Goal: Task Accomplishment & Management: Manage account settings

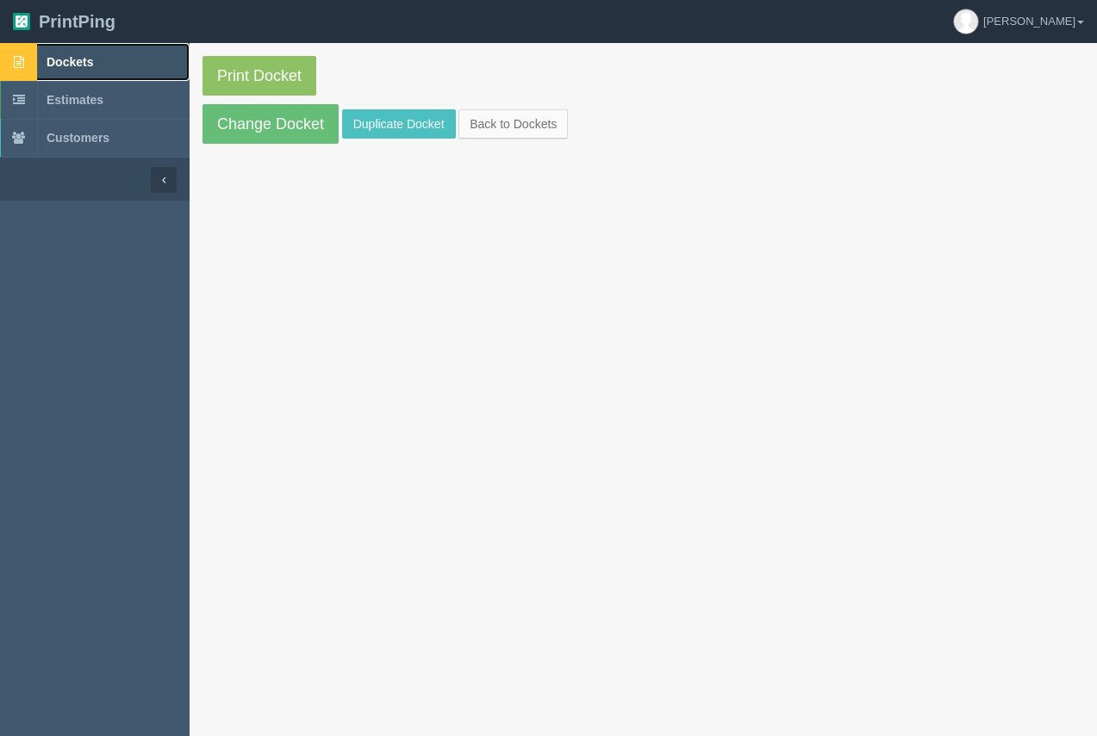
click at [85, 53] on link "Dockets" at bounding box center [95, 62] width 190 height 38
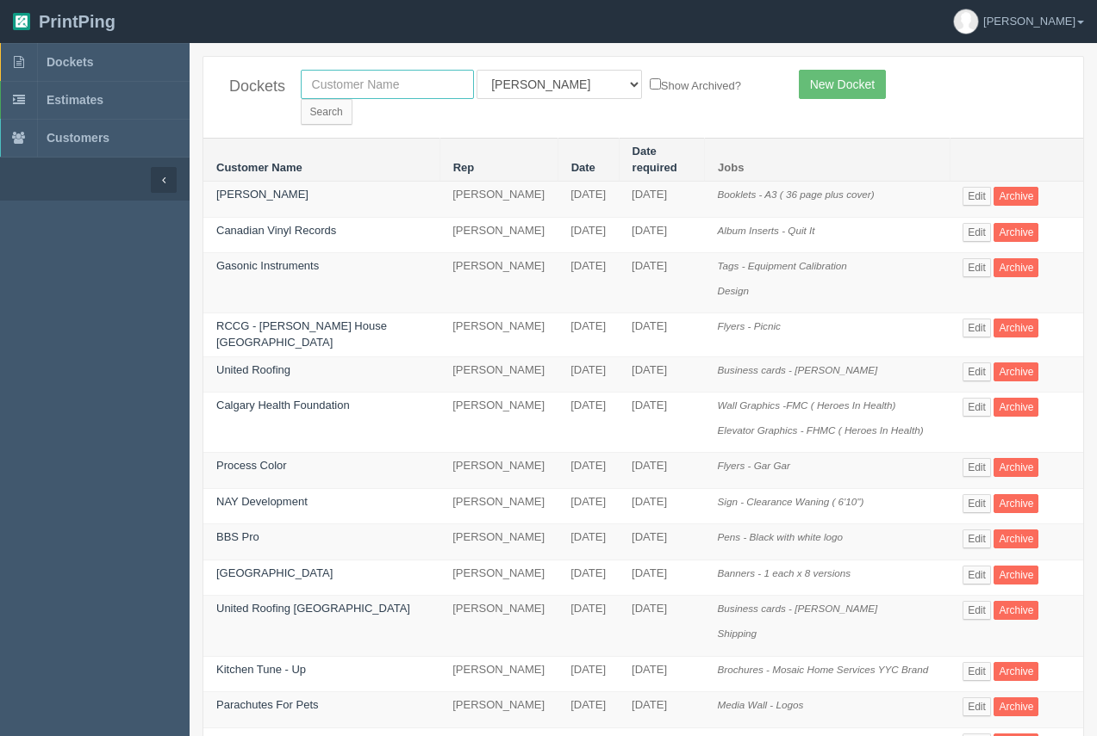
drag, startPoint x: 401, startPoint y: 87, endPoint x: 413, endPoint y: 86, distance: 12.9
click at [401, 88] on input "text" at bounding box center [387, 84] width 173 height 29
type input "richard hearn"
click at [352, 99] on input "Search" at bounding box center [327, 112] width 52 height 26
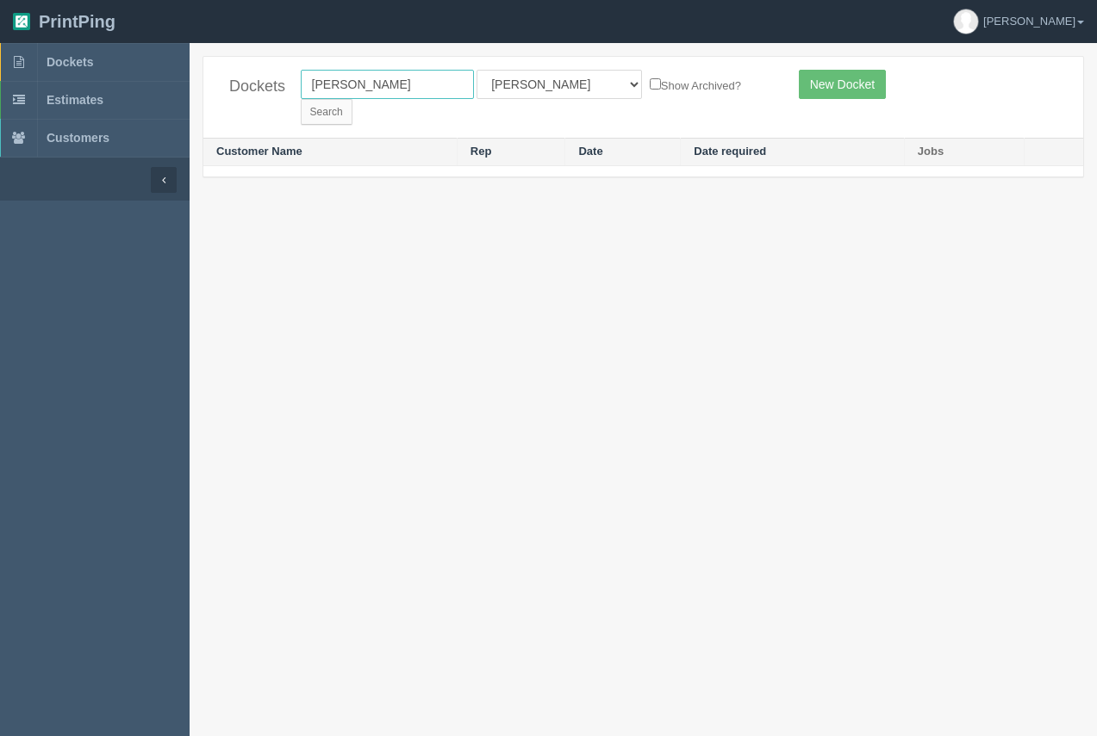
drag, startPoint x: 388, startPoint y: 86, endPoint x: 272, endPoint y: 103, distance: 117.6
click at [272, 103] on div "Dockets richard hearn All Users Ali Ali Test 1 Aly Amy Ankit Arif Brandon Dan F…" at bounding box center [642, 97] width 879 height 81
type input "chestermeere"
click at [352, 99] on input "Search" at bounding box center [327, 112] width 52 height 26
click at [364, 87] on input "chestermeere" at bounding box center [387, 84] width 173 height 29
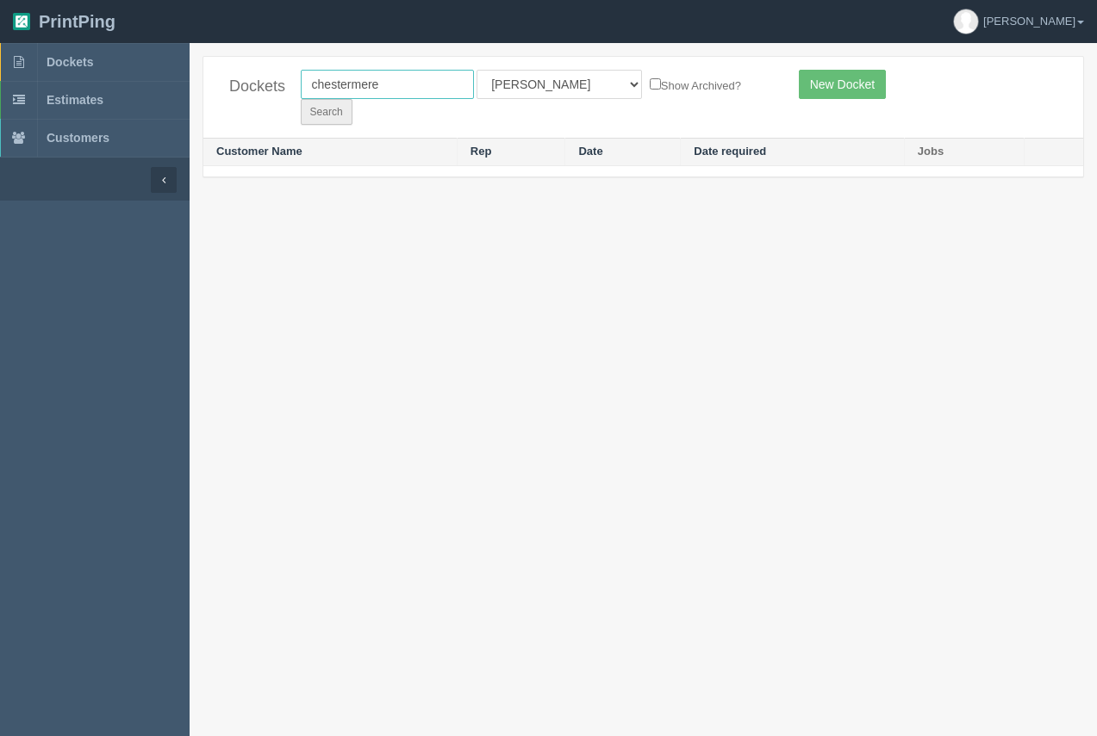
type input "chestermere"
click at [352, 99] on input "Search" at bounding box center [327, 112] width 52 height 26
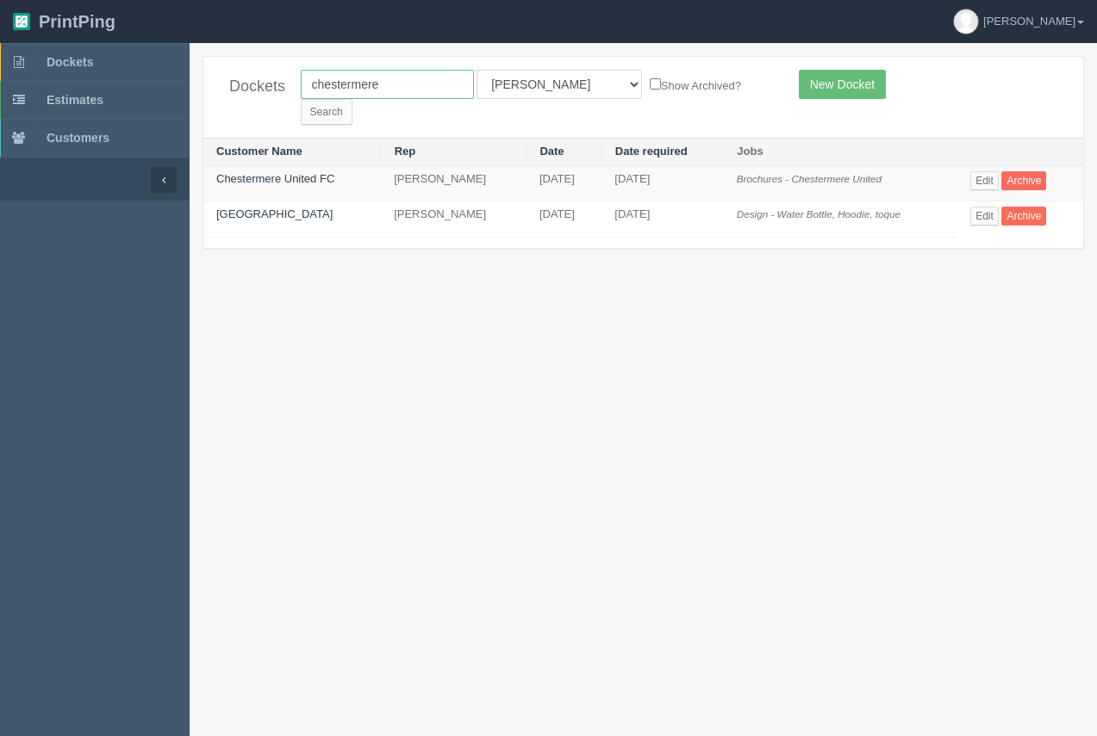
drag, startPoint x: 386, startPoint y: 85, endPoint x: 269, endPoint y: 88, distance: 117.2
click at [267, 88] on div "Dockets chestermere All Users Ali Ali Test 1 Aly Amy Ankit Arif Brandon Dan Fra…" at bounding box center [642, 97] width 879 height 81
type input "tommy guns"
drag, startPoint x: 668, startPoint y: 88, endPoint x: 731, endPoint y: 75, distance: 64.2
click at [670, 87] on form "tommy guns All Users Ali Ali Test 1 Aly Amy Ankit Arif Brandon Dan France Greg …" at bounding box center [537, 97] width 472 height 55
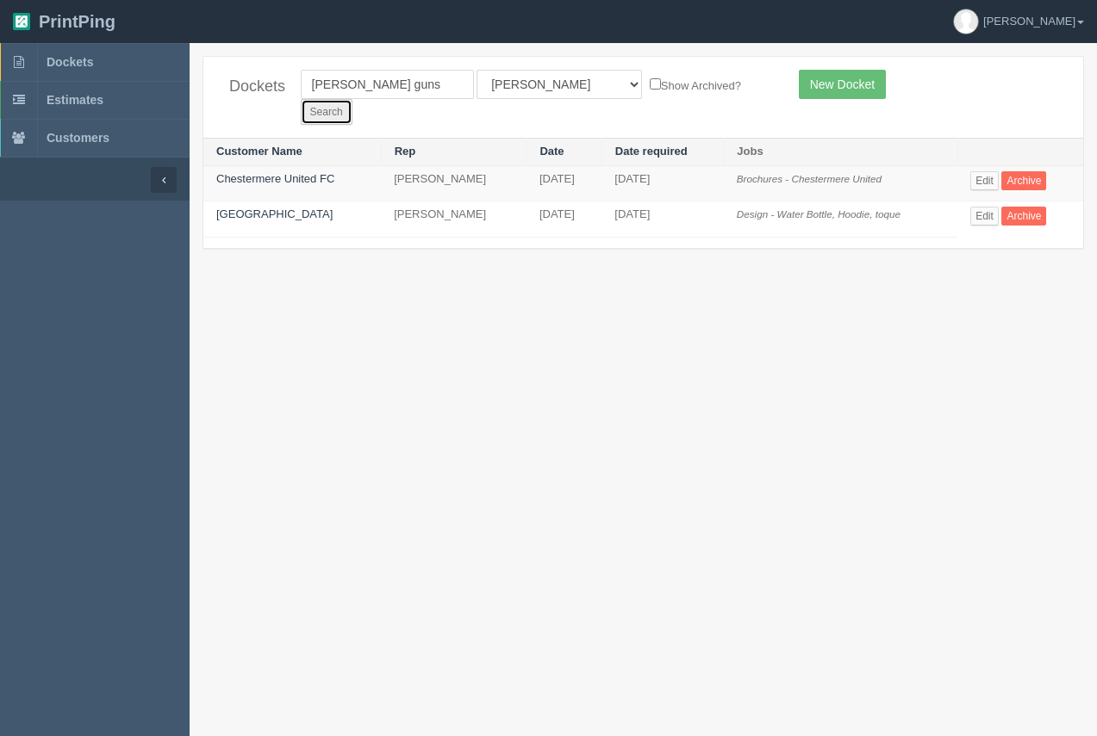
click at [352, 99] on input "Search" at bounding box center [327, 112] width 52 height 26
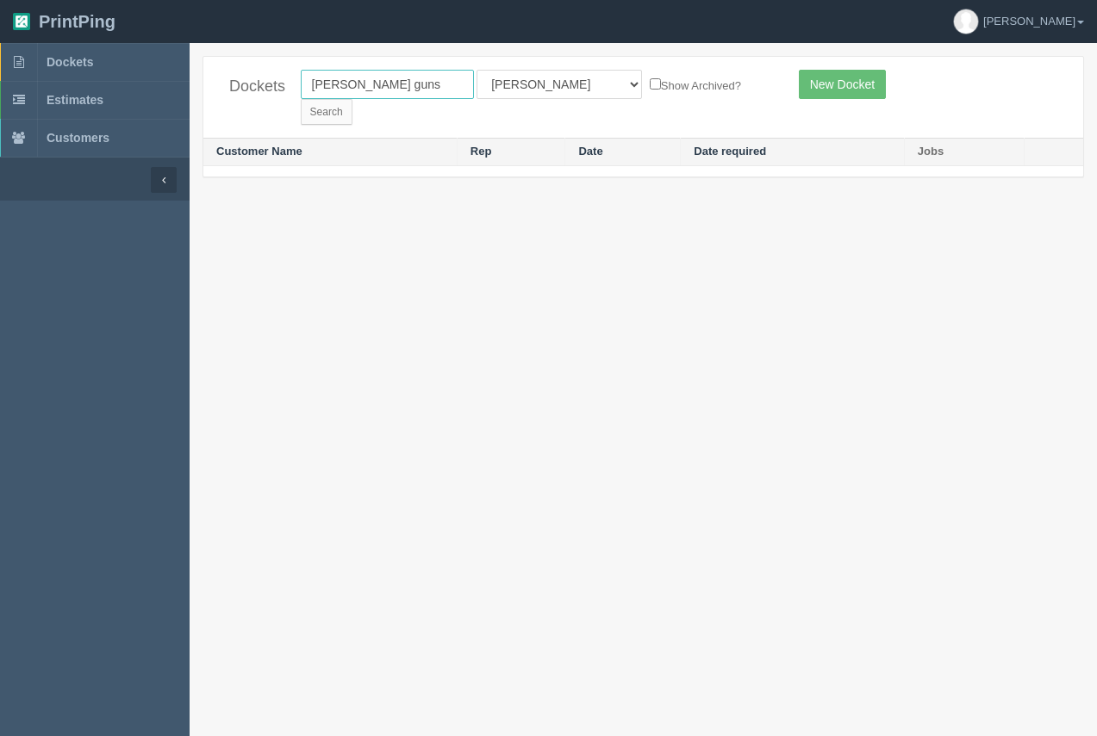
click at [394, 92] on input "[PERSON_NAME] guns" at bounding box center [387, 84] width 173 height 29
type input "[PERSON_NAME] gun"
click at [352, 99] on input "Search" at bounding box center [327, 112] width 52 height 26
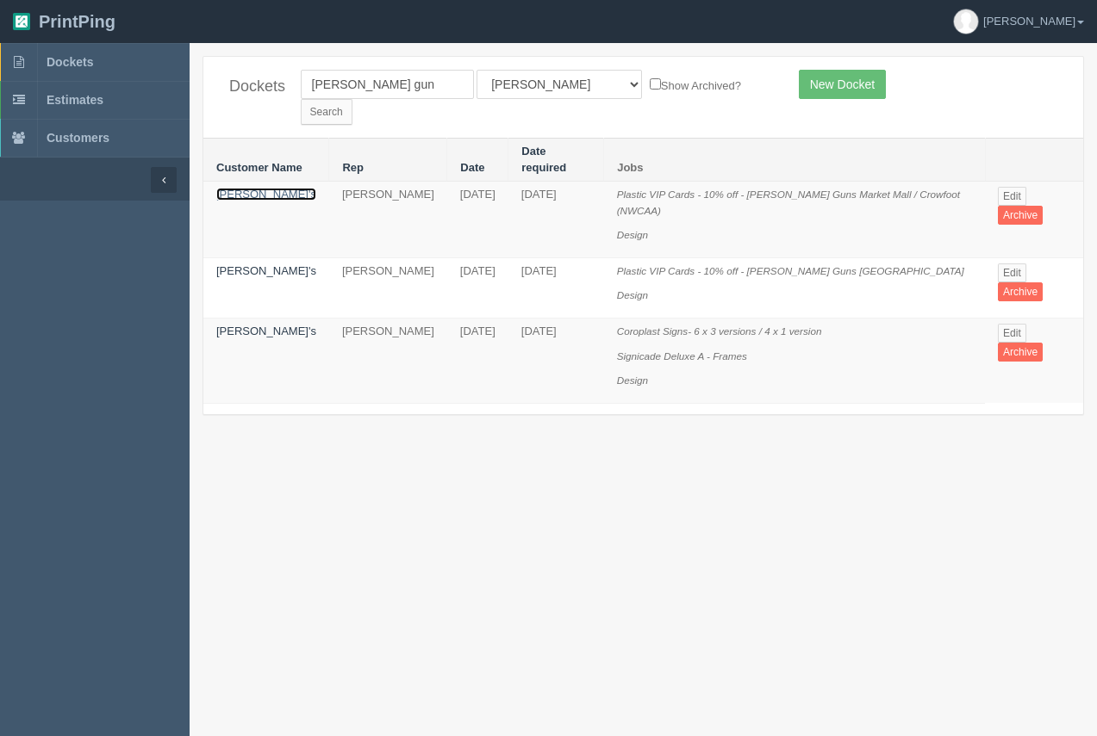
click at [276, 188] on link "[PERSON_NAME]'s" at bounding box center [266, 194] width 100 height 13
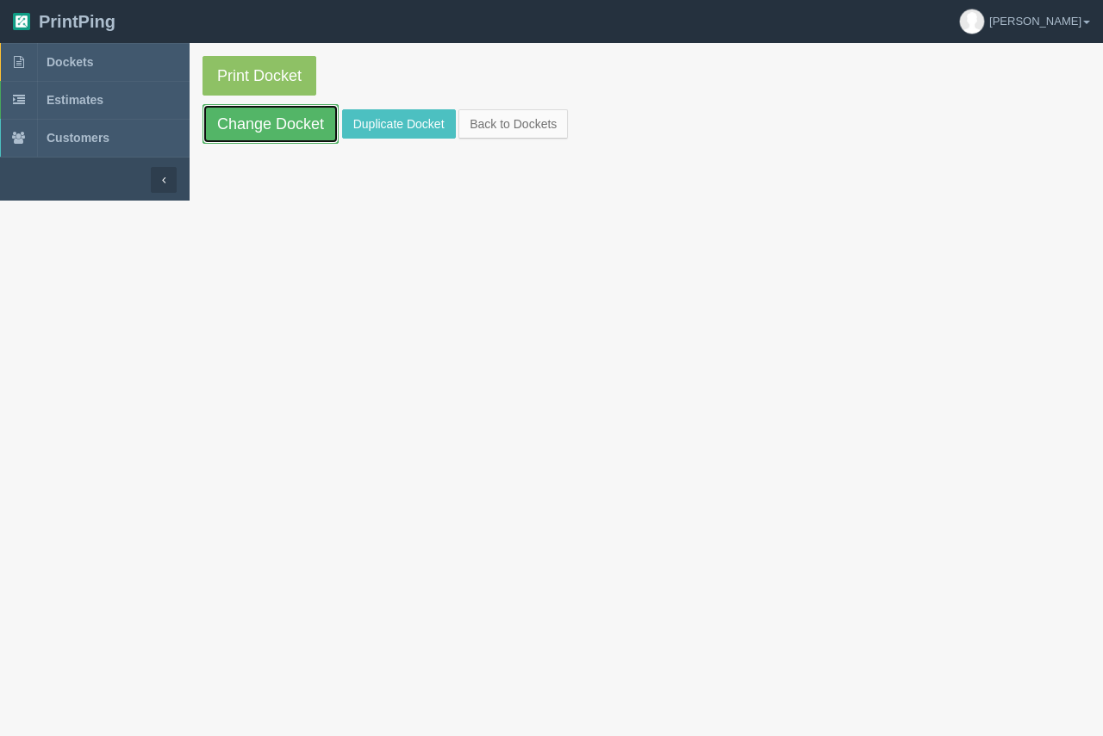
click at [282, 130] on link "Change Docket" at bounding box center [270, 124] width 136 height 40
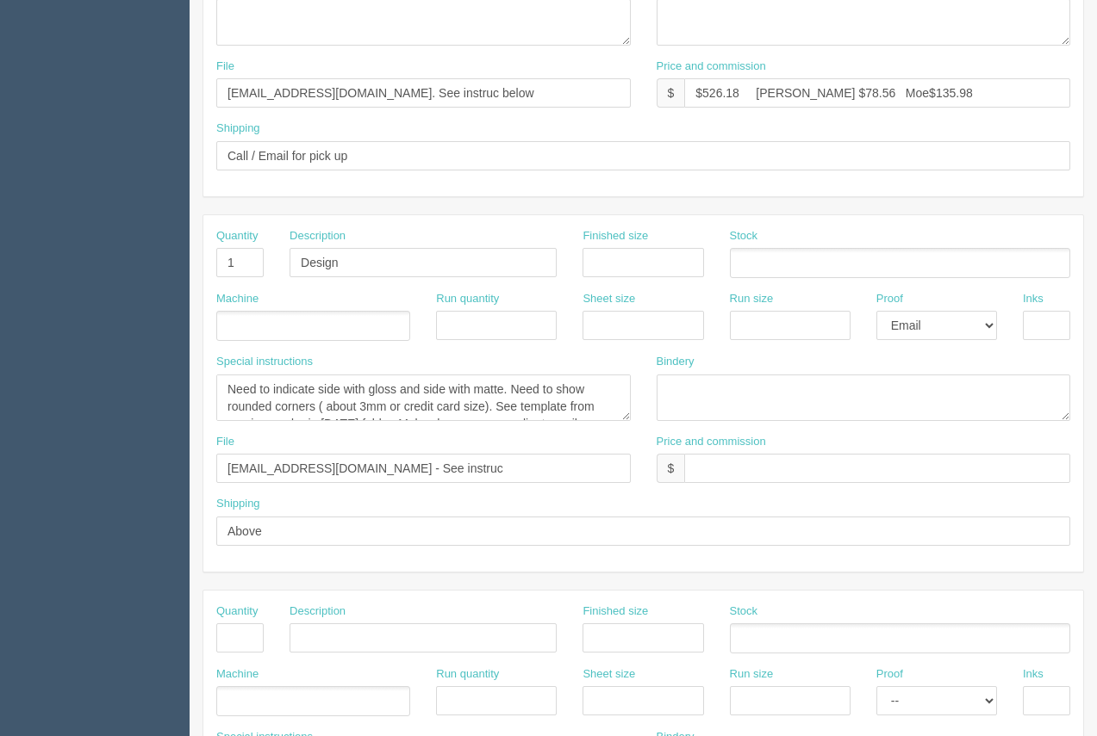
scroll to position [556, 0]
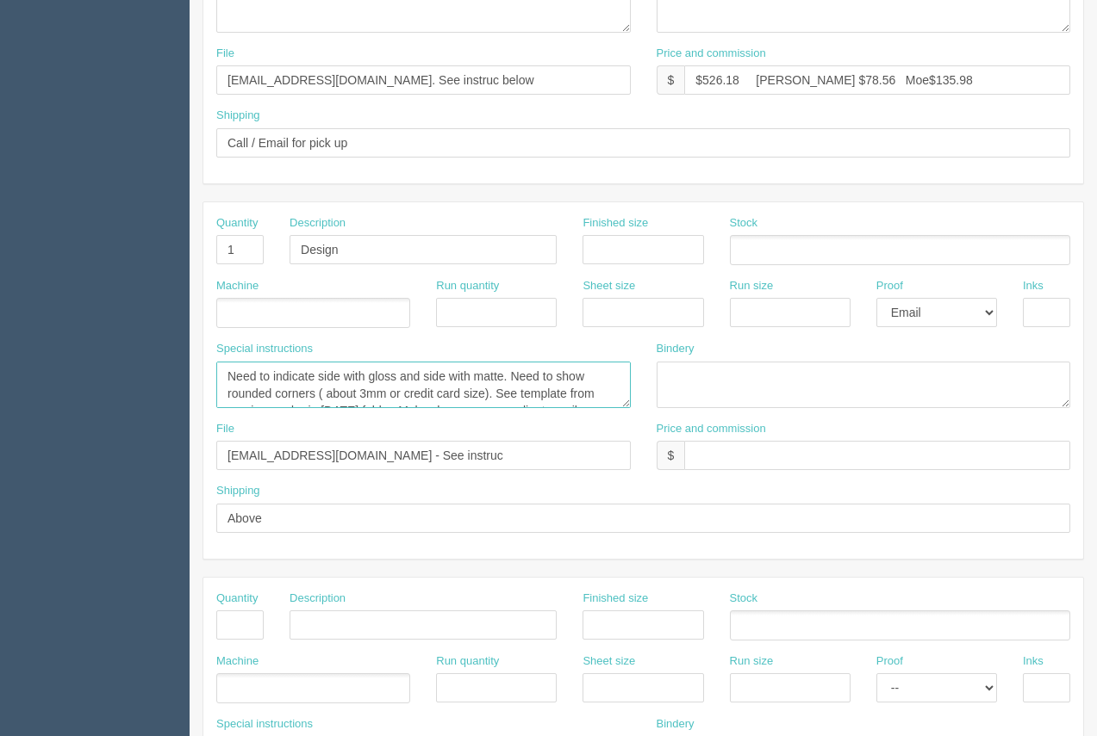
click at [399, 401] on textarea "Need to indicate side with gloss and side with matte. Need to show rounded corn…" at bounding box center [423, 385] width 414 height 47
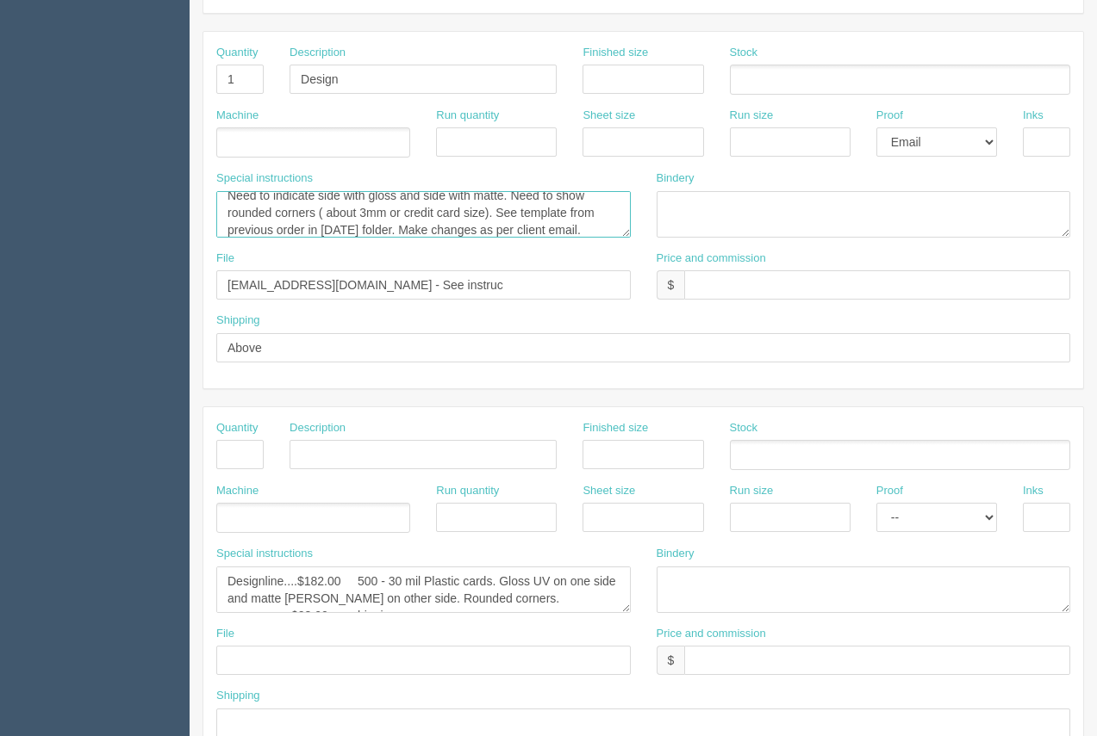
scroll to position [828, 0]
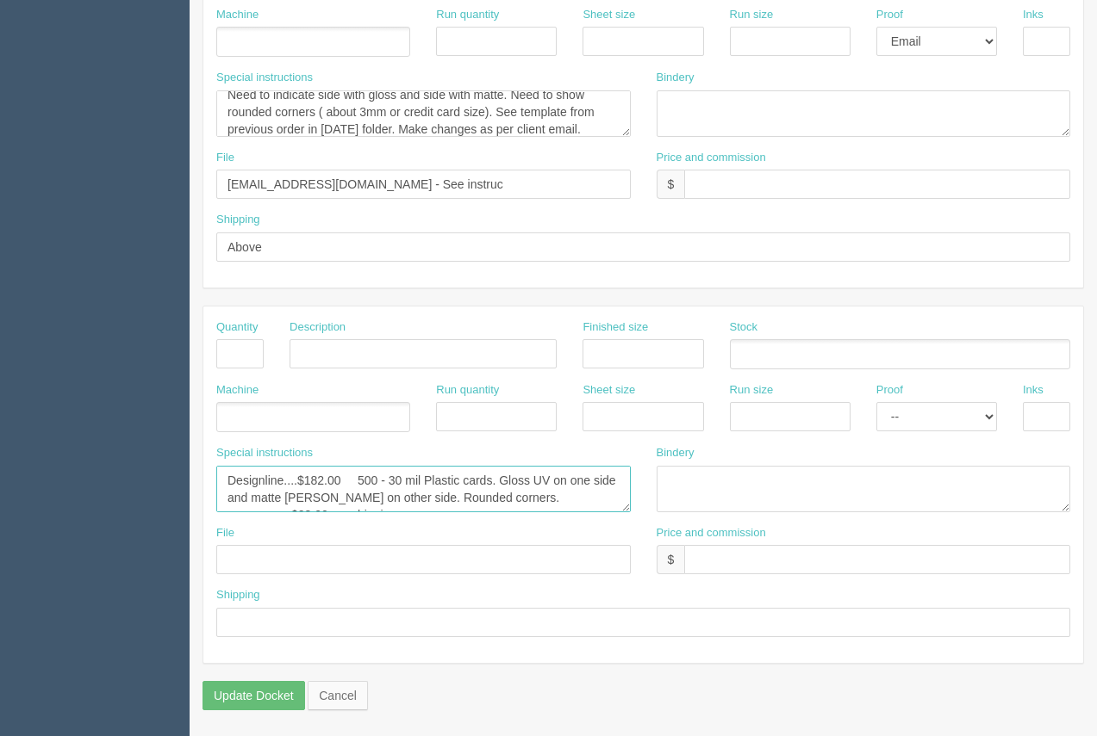
click at [382, 497] on textarea "Designline....$182.00 500 - 30 mil Plastic cards. Gloss UV on one side and matt…" at bounding box center [423, 489] width 414 height 47
drag, startPoint x: 429, startPoint y: 496, endPoint x: 289, endPoint y: 495, distance: 140.4
click at [289, 495] on textarea "Designline....$182.00 500 - 30 mil Plastic cards. Gloss UV on one side and matt…" at bounding box center [423, 489] width 414 height 47
click at [454, 485] on textarea "Designline....$182.00 500 - 30 mil Plastic cards. Gloss UV on one side and matt…" at bounding box center [423, 489] width 414 height 47
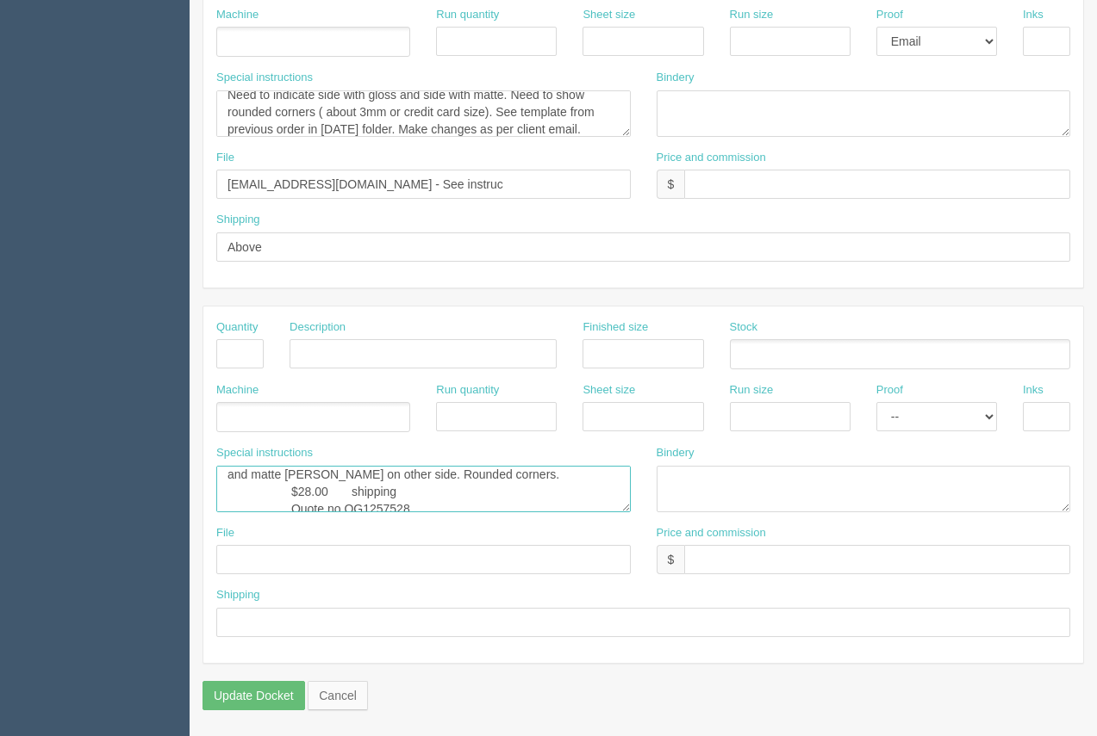
scroll to position [6, 0]
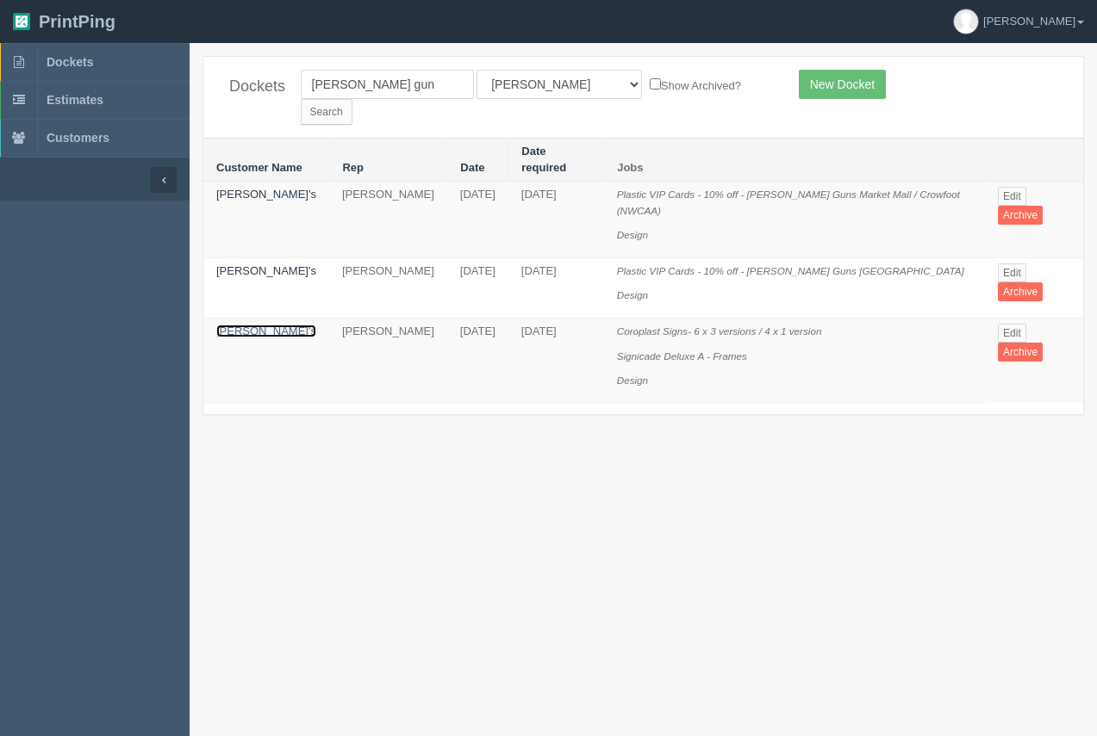
click at [246, 325] on link "[PERSON_NAME]'s" at bounding box center [266, 331] width 100 height 13
drag, startPoint x: 246, startPoint y: 308, endPoint x: 245, endPoint y: 203, distance: 105.1
click at [246, 325] on link "[PERSON_NAME]'s" at bounding box center [266, 331] width 100 height 13
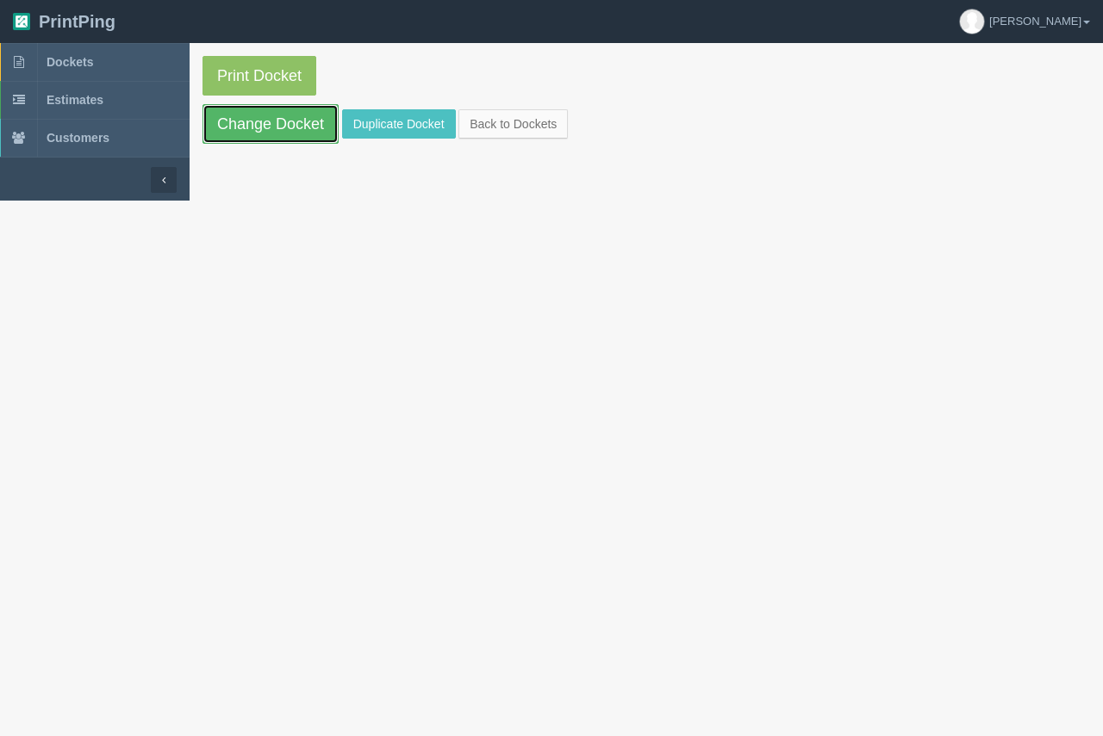
click at [262, 133] on link "Change Docket" at bounding box center [270, 124] width 136 height 40
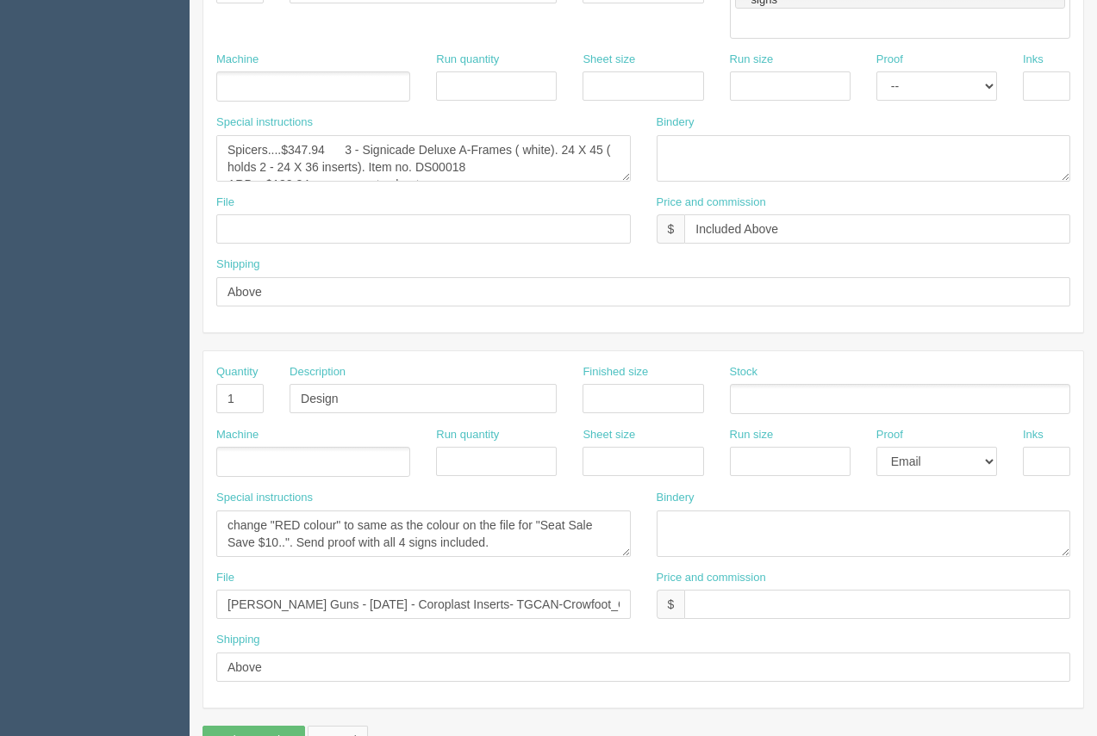
scroll to position [862, 0]
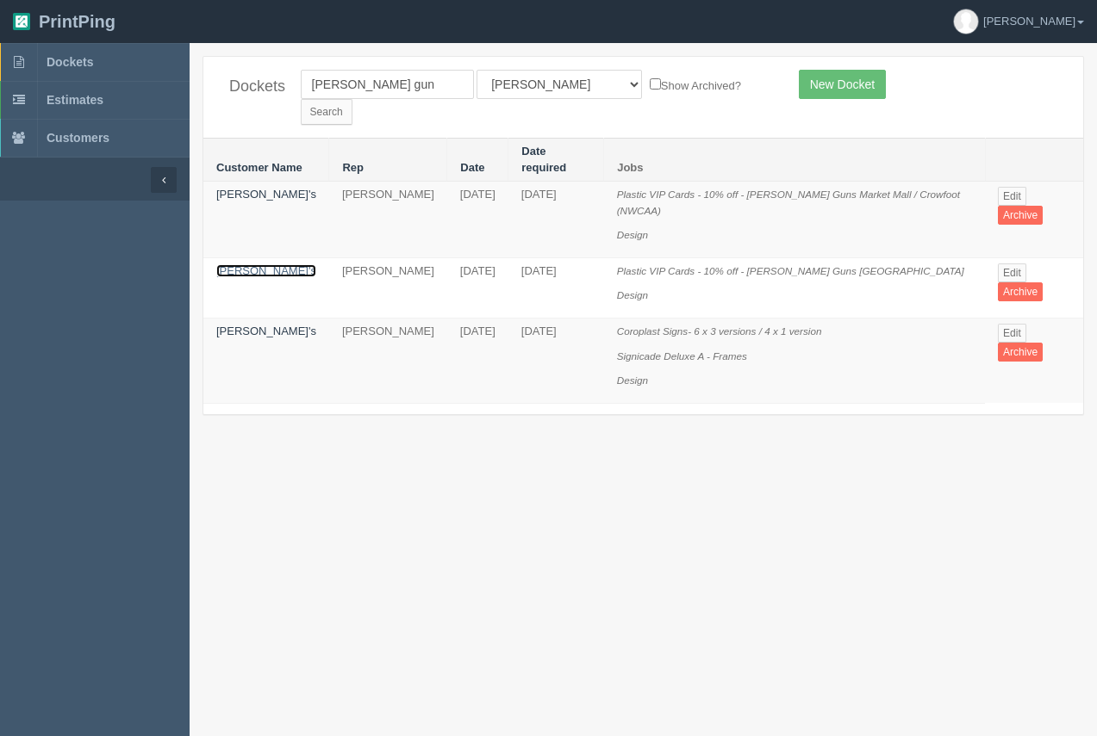
click at [252, 264] on link "[PERSON_NAME]'s" at bounding box center [266, 270] width 100 height 13
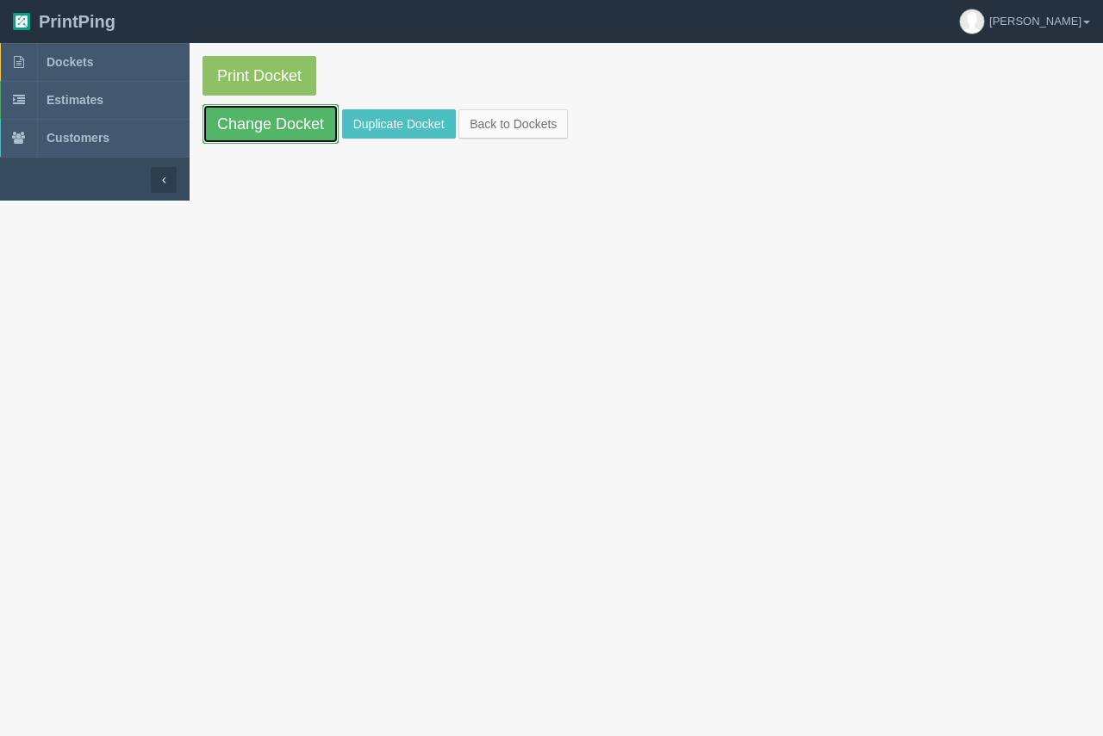
click at [252, 120] on link "Change Docket" at bounding box center [270, 124] width 136 height 40
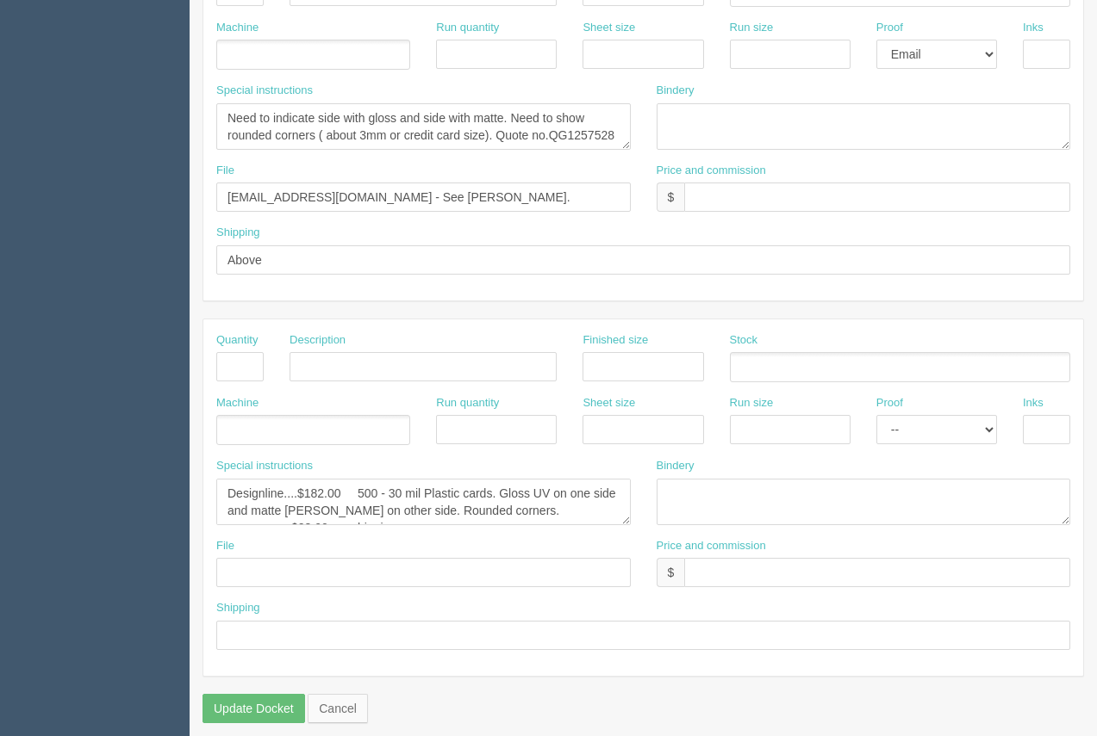
scroll to position [828, 0]
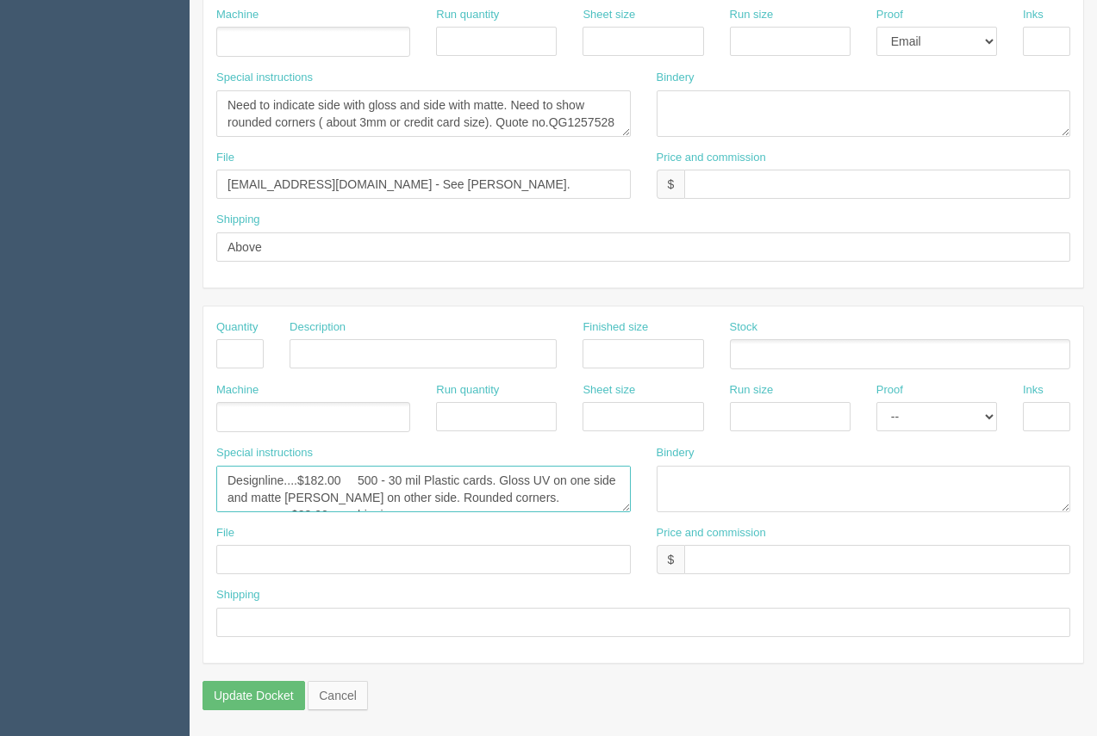
click at [391, 491] on textarea "Designline....$182.00 500 - 30 mil Plastic cards. Gloss UV on one side and matt…" at bounding box center [423, 489] width 414 height 47
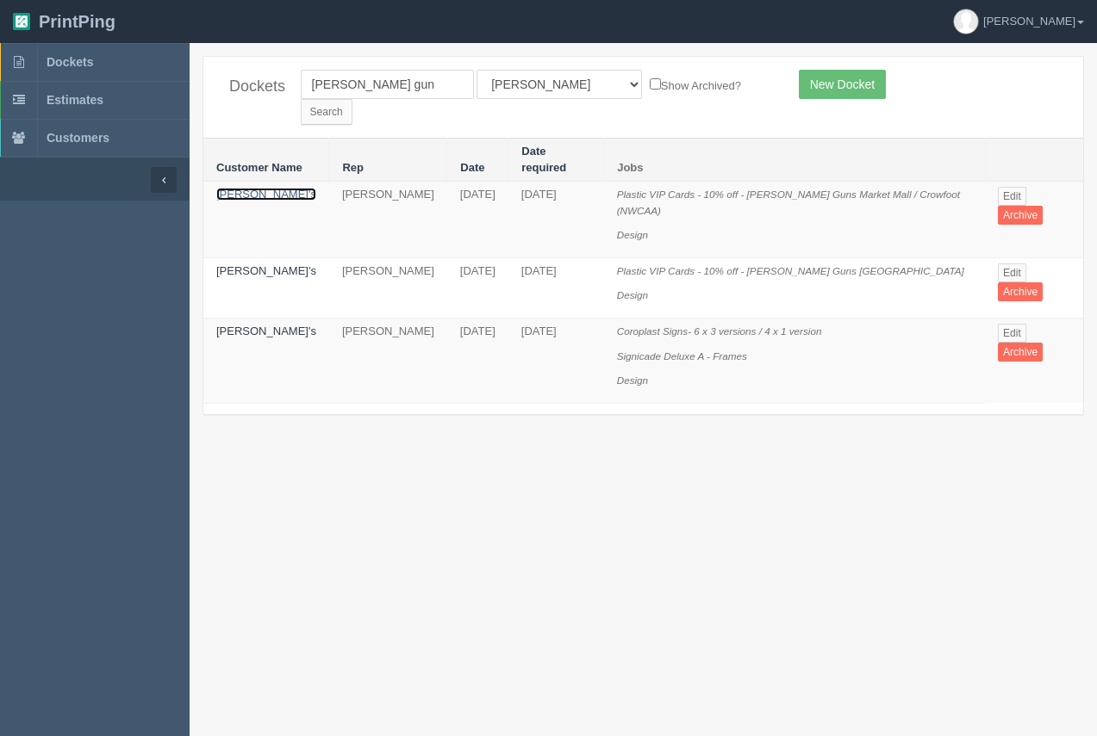
click at [239, 188] on link "[PERSON_NAME]'s" at bounding box center [266, 194] width 100 height 13
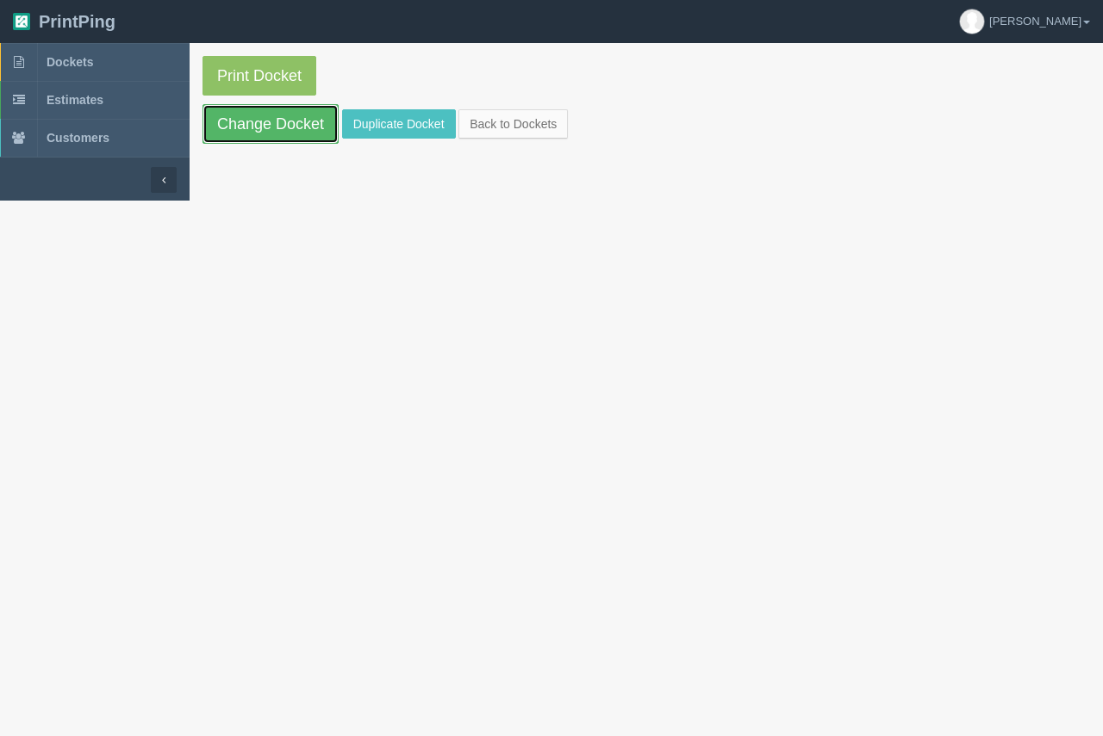
click at [255, 123] on link "Change Docket" at bounding box center [270, 124] width 136 height 40
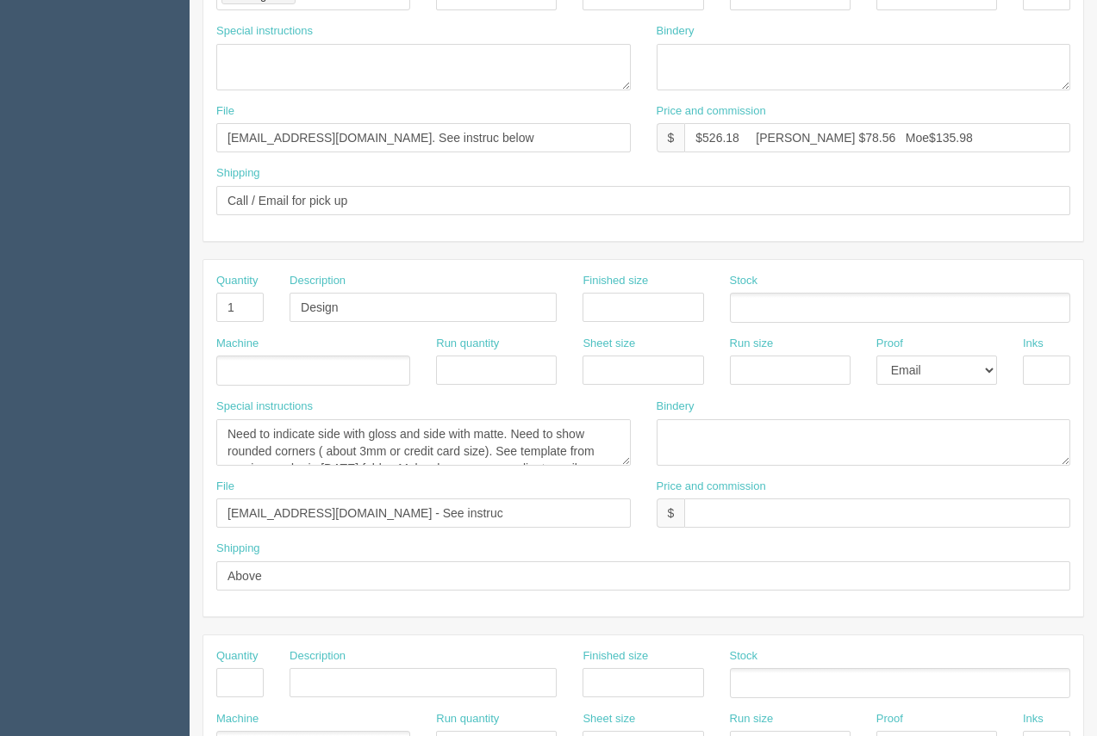
scroll to position [828, 0]
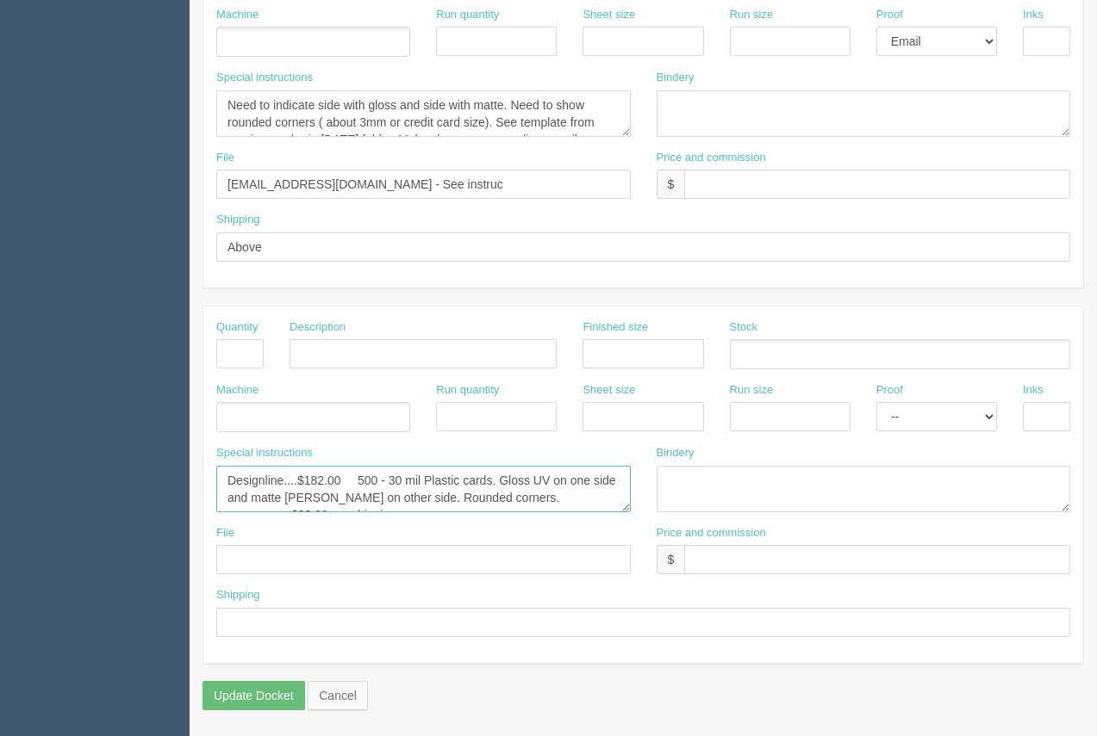
click at [317, 494] on textarea "Designline....$182.00 500 - 30 mil Plastic cards. Gloss UV on one side and matt…" at bounding box center [423, 489] width 414 height 47
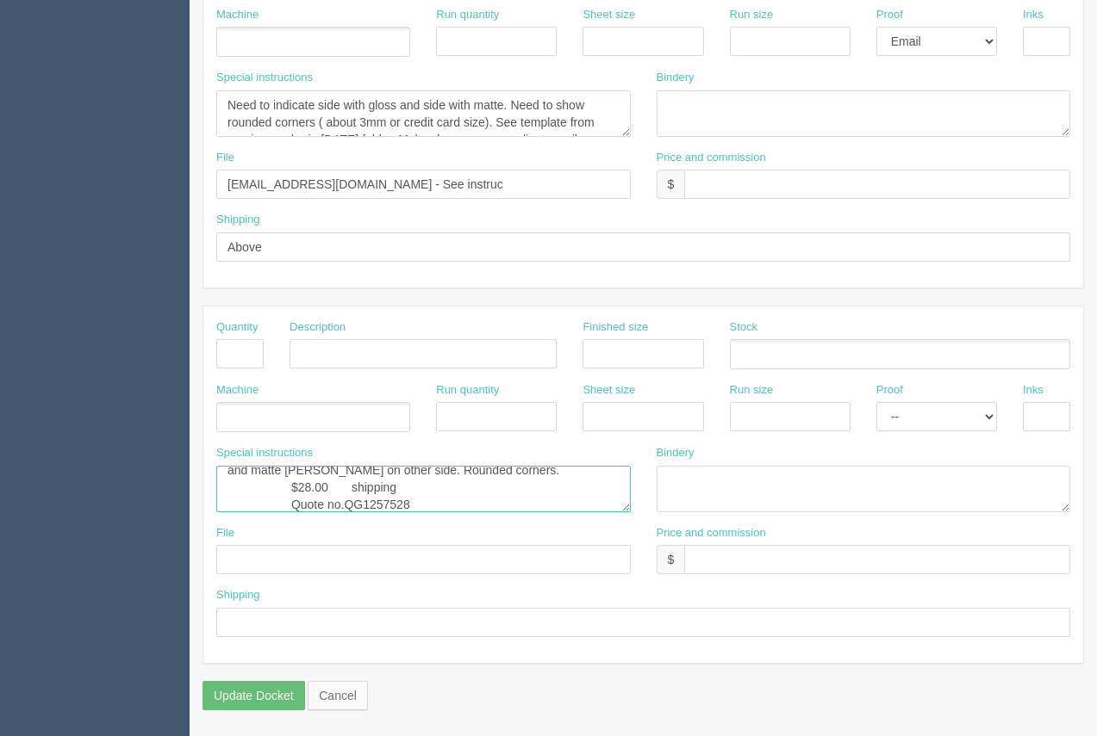
click at [399, 498] on textarea "Designline....$182.00 500 - 30 mil Plastic cards. Gloss UV on one side and matt…" at bounding box center [423, 489] width 414 height 47
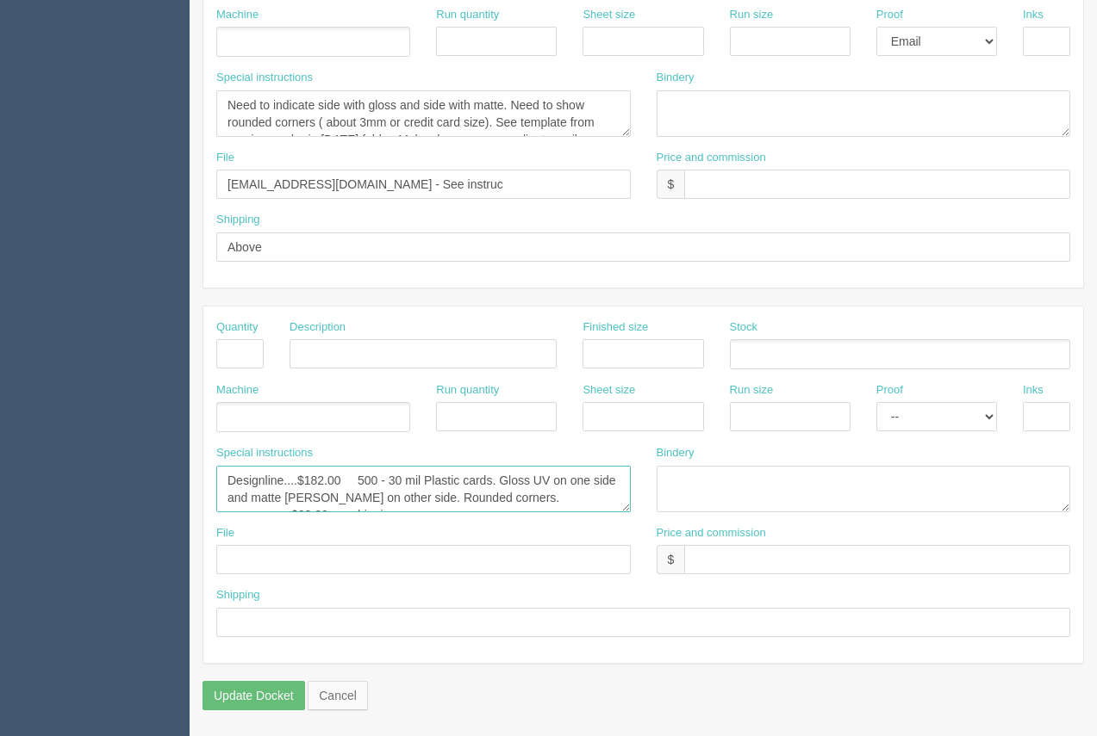
drag, startPoint x: 405, startPoint y: 494, endPoint x: 263, endPoint y: 503, distance: 142.4
click at [215, 462] on div "Special instructions Designline....$182.00 500 - 30 mil Plastic cards. Gloss UV…" at bounding box center [423, 485] width 440 height 80
